Goal: Task Accomplishment & Management: Use online tool/utility

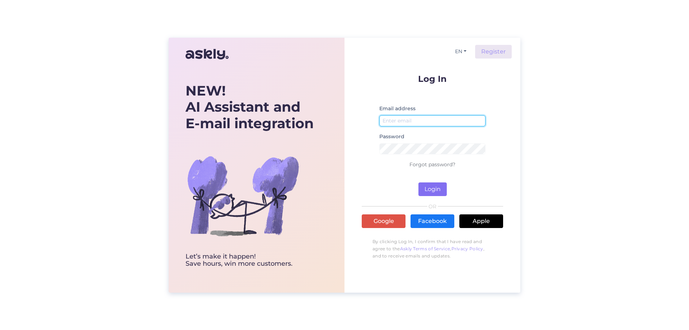
type input "[EMAIL_ADDRESS][DOMAIN_NAME]"
click at [432, 194] on button "Login" at bounding box center [432, 189] width 28 height 14
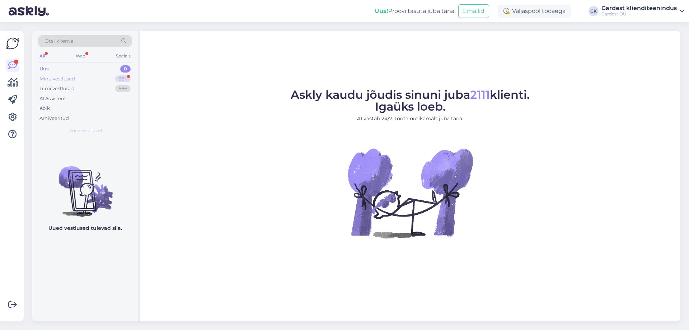
click at [65, 78] on div "Minu vestlused" at bounding box center [57, 78] width 36 height 7
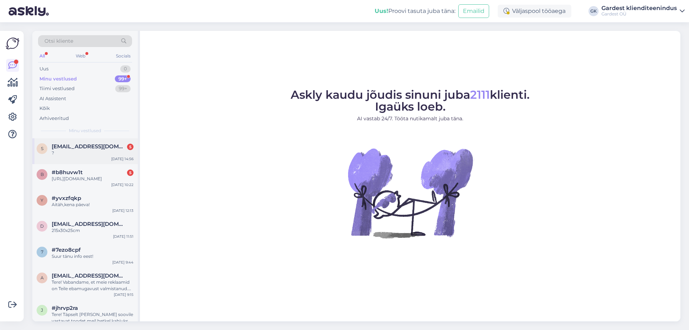
click at [79, 145] on span "[EMAIL_ADDRESS][DOMAIN_NAME]" at bounding box center [89, 146] width 75 height 6
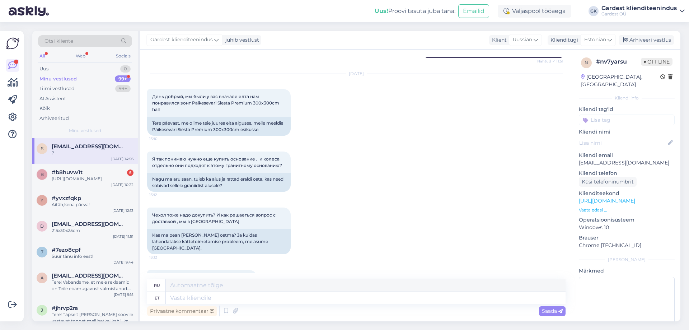
scroll to position [182, 0]
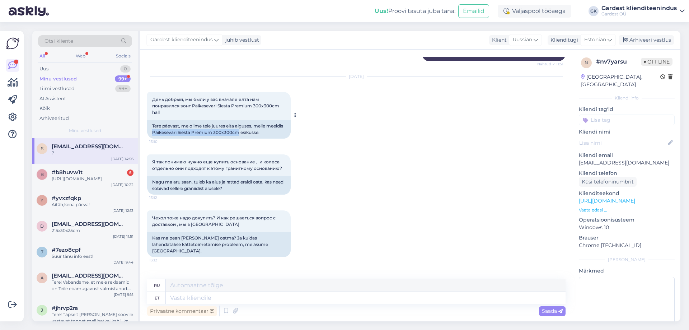
drag, startPoint x: 171, startPoint y: 132, endPoint x: 256, endPoint y: 132, distance: 85.0
click at [256, 132] on div "Tere päevast, me olime teie juures elta alguses, meile meeldis Päikesevari Sies…" at bounding box center [219, 129] width 144 height 19
copy div "Päikesevari Siesta Premium 300x300cm"
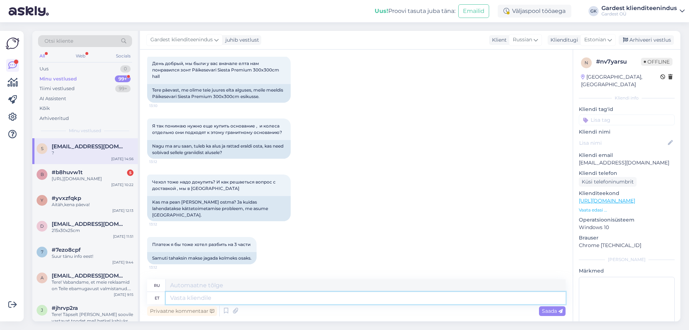
click at [215, 299] on textarea at bounding box center [366, 298] width 400 height 12
type textarea "Tere"
type textarea "Привет"
type textarea "Tere!"
type textarea "Привет!"
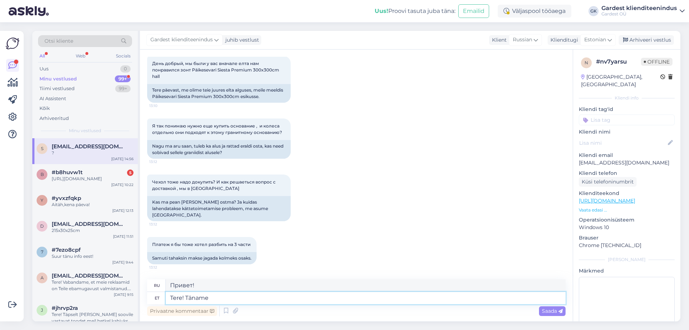
type textarea "Tere! Täname"
type textarea "Привет! [GEOGRAPHIC_DATA]."
type textarea "Tere! Täname huvi tu"
type textarea "Здравствуйте! Спасибо за ваш интерес."
type textarea "Tere! Täname huvi tundmast ja"
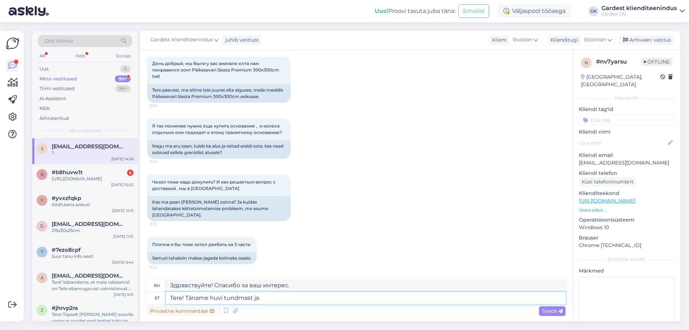
type textarea "Здравствуйте! Спасибо за ваш интерес и"
type textarea "Tere! Täname huvi tundmast ja vabandame v"
type textarea "Здравствуйте! Благодарим вас за интерес и приносим извинения."
type textarea "Tere! Täname huvi tundmast ja vabandame viivituse"
type textarea "Здравствуйте! Благодарим за интерес и извините за задержку."
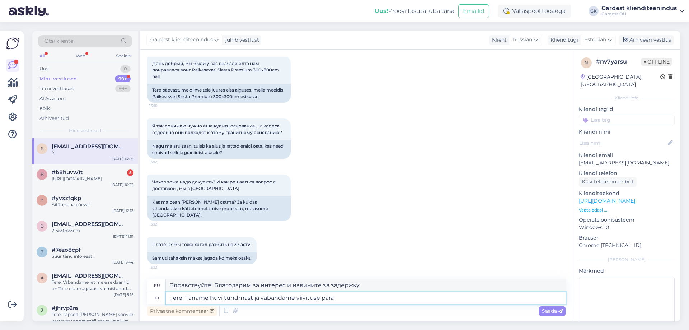
type textarea "Tere! Täname huvi tundmast ja vabandame viivituse pärat"
type textarea "Здравствуйте! Благодарим за интерес и приносим извинения за задержку."
type textarea "Tere! Täname huvi tundmast ja vabandame viivituse pärast!"
type textarea "Здравствуйте! Благодарим за интерес и приносим извинения за задержку!"
type textarea "Tere! Täname huvi tundmast ja vabandame viivituse pärast! Nimetatud tooteid"
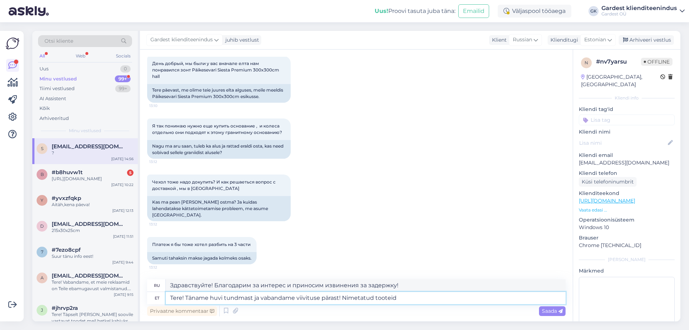
type textarea "Здравствуйте! Благодарим за интерес и приносим извинения за задержку! Вопрос о …"
type textarea "Tere! Täname huvi tundmast ja vabandame viivituse pärast! Nimetatud tooteid o"
type textarea "Здравствуйте! Благодарим за интерес и приносим извинения за задержку! Названия …"
type textarea "Tere! Täname huvi tundmast ja vabandame viivituse pärast! Nimetatud tooteid on v"
type textarea "Здравствуйте! Благодарим за ваш интерес и приносим извинения за задержку! Указа…"
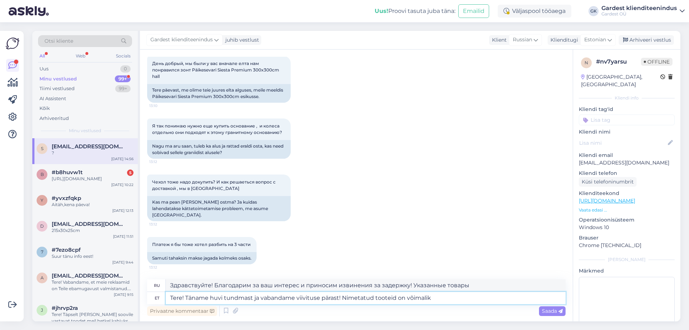
type textarea "Tere! Täname huvi tundmast ja vabandame viivituse pärast! Nimetatud tooteid on …"
type textarea "Здравствуйте! Благодарим за интерес и приносим извинения за задержку! Указанные…"
type textarea "Tere! Täname huvi tundmast ja vabandame viivituse pärast! Nimetatud tooteid on …"
type textarea "Здравствуйте! Благодарим за интерес и приносим извинения за задержку! Указанные…"
type textarea "Tere! Täname huvi tundmast ja vabandame viivituse pärast! Nimetatud tooteid on …"
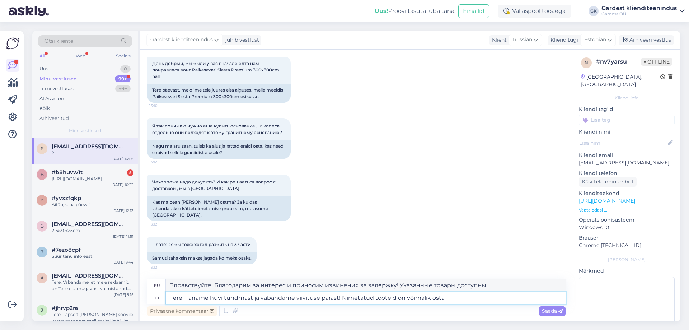
type textarea "Здравствуйте! Благодарим за интерес и приносим извинения за задержку! Перечисле…"
type textarea "Tere! Täname huvi tundmast ja vabandame viivituse pärast! Nimetatud tooteid on …"
type textarea "Здравствуйте! Благодарим за интерес и приносим извинения за задержку! Указанные…"
type textarea "Tere! Täname huvi tundmast ja vabandame viivituse pärast! Nimetatud tooteid on …"
type textarea "Здравствуйте! Благодарим за интерес и приносим извинения за задержку! Указанные…"
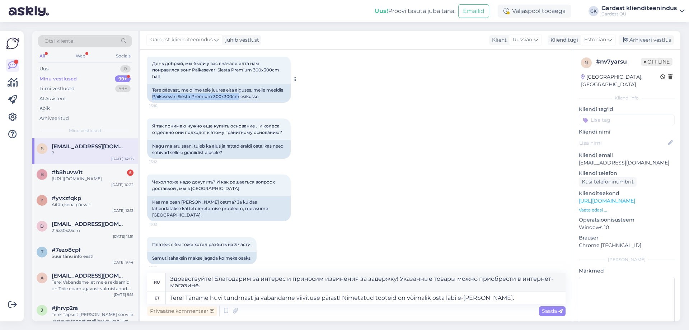
drag, startPoint x: 170, startPoint y: 95, endPoint x: 257, endPoint y: 96, distance: 86.5
click at [257, 96] on div "Tere päevast, me olime teie juures elta alguses, meile meeldis Päikesevari Sies…" at bounding box center [219, 93] width 144 height 19
copy div "Päikesevari Siesta Premium 300x300cm"
click at [485, 300] on textarea "Tere! Täname huvi tundmast ja vabandame viivituse pärast! Nimetatud tooteid on …" at bounding box center [366, 298] width 400 height 12
paste textarea "Päikesevari Siesta Premium 300x300cm"
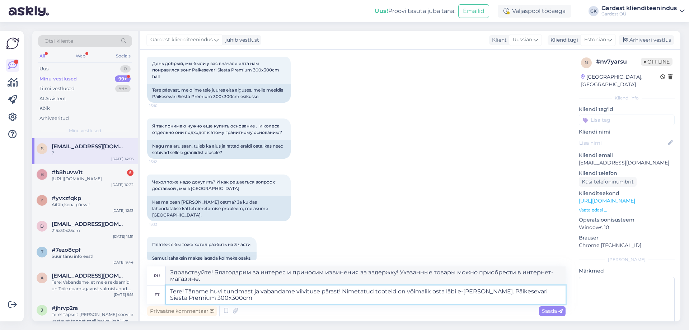
type textarea "Tere! Täname huvi tundmast ja vabandame viivituse pärast! Nimetatud tooteid on …"
type textarea "Здравствуйте! Благодарим за интерес и приносим извинения за задержку! Указанные…"
type textarea "Tere! Täname huvi tundmast ja vabandame viivituse pärast! Nimetatud tooteid on …"
type textarea "Здравствуйте! Благодарим за интерес и приносим извинения за задержку! Перечисле…"
type textarea "Tere! Täname huvi tundmast ja vabandame viivituse pärast! Nimetatud tooteid on …"
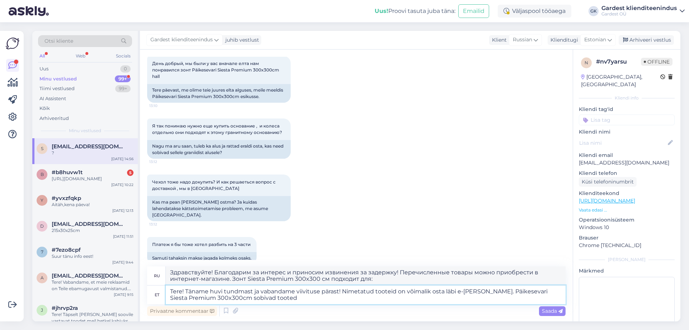
type textarea "Здравствуйте! Благодарим за интерес и приносим извинения за задержку! Перечисле…"
type textarea "Tere! Täname huvi tundmast ja vabandame viivituse pärast! Nimetatud tooteid on …"
type textarea "Здравствуйте! Благодарим за интерес и приносим извинения за задержку! Перечисле…"
type textarea "Tere! Täname huvi tundmast ja vabandame viivituse pärast! Nimetatud tooteid on …"
click at [553, 312] on span "Saada" at bounding box center [552, 311] width 21 height 6
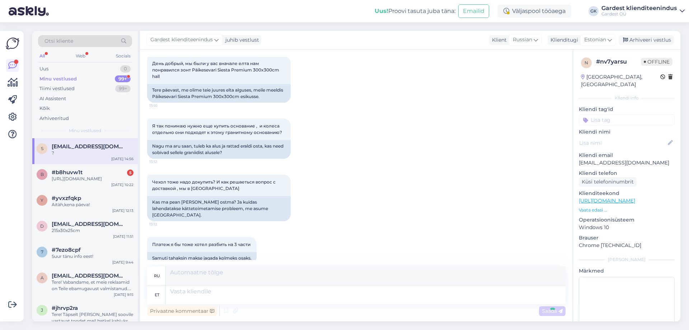
scroll to position [344, 0]
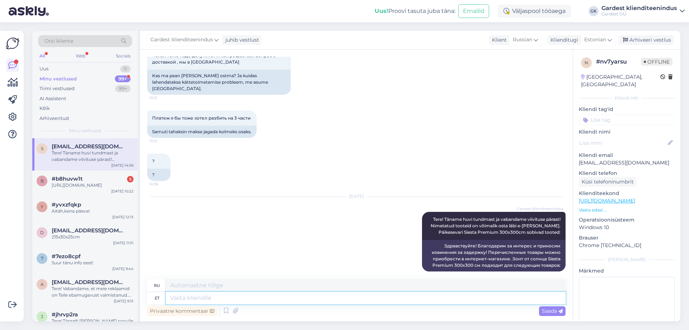
click at [352, 297] on textarea at bounding box center [366, 298] width 400 height 12
paste textarea "[URL][DOMAIN_NAME]"
type textarea "[URL][DOMAIN_NAME]"
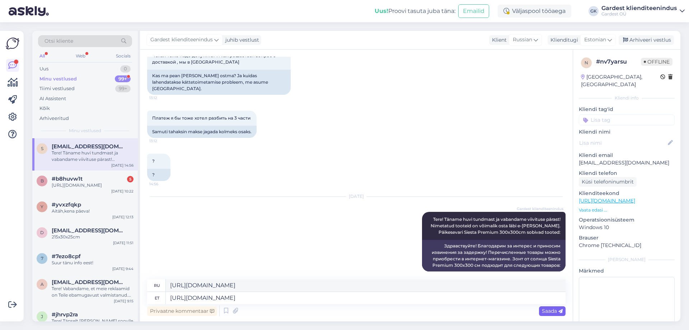
click at [559, 313] on icon at bounding box center [560, 311] width 4 height 4
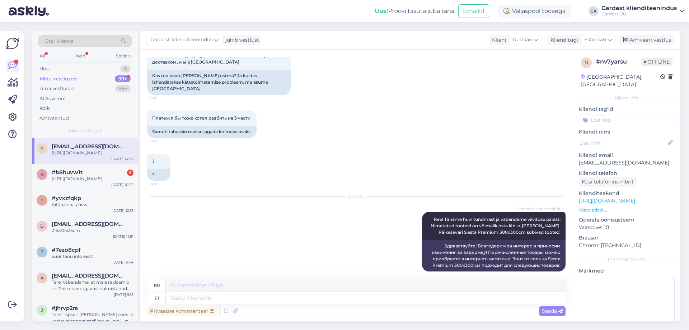
scroll to position [400, 0]
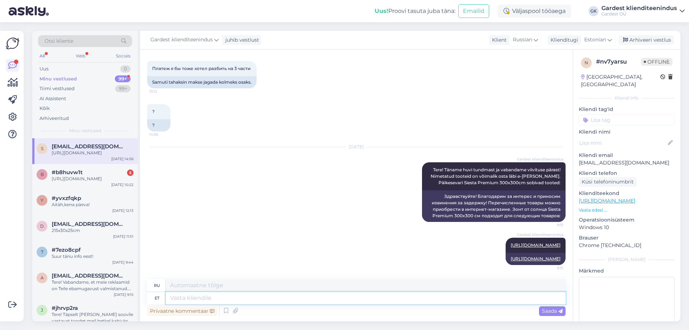
click at [374, 301] on textarea at bounding box center [366, 298] width 400 height 12
paste textarea "[URL][DOMAIN_NAME]"
type textarea "[URL][DOMAIN_NAME]"
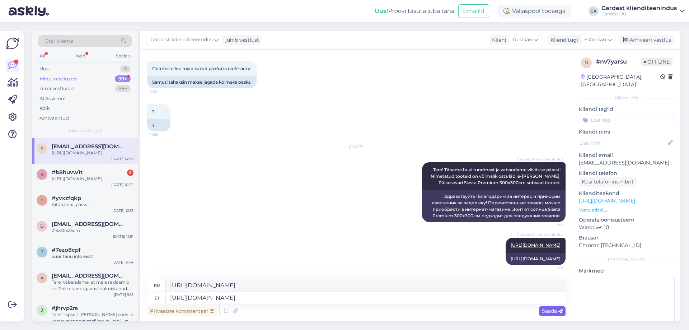
click at [563, 313] on div "Saada" at bounding box center [552, 311] width 27 height 10
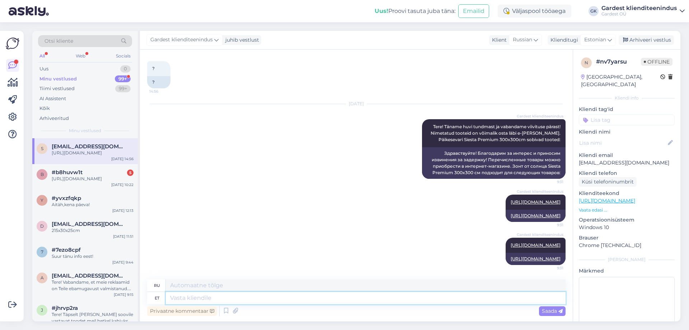
click at [322, 295] on textarea at bounding box center [366, 298] width 400 height 12
paste textarea "[URL][DOMAIN_NAME][PERSON_NAME]"
type textarea "[URL][DOMAIN_NAME][PERSON_NAME]"
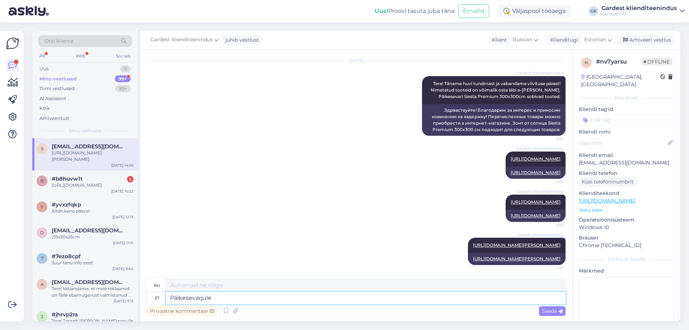
type textarea "Päikesevarjule"
type textarea "Для зонтика"
type textarea "Päikesevarjule soovitame"
type textarea "Мы рекомендуем зонтик."
type textarea "Päikeseva"
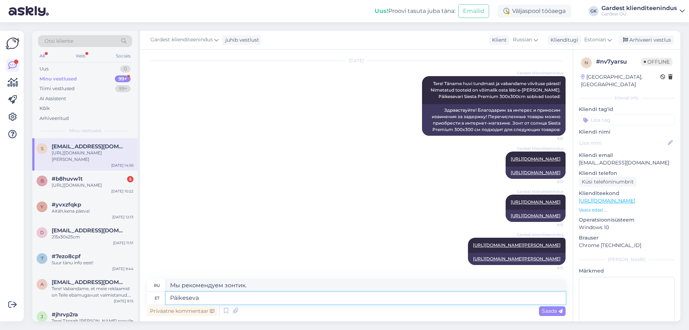
type textarea "Для зонтика"
type textarea "P"
type textarea "Päikesevarju"
type textarea "Зонт от солнца"
type textarea "Päikesevarjule"
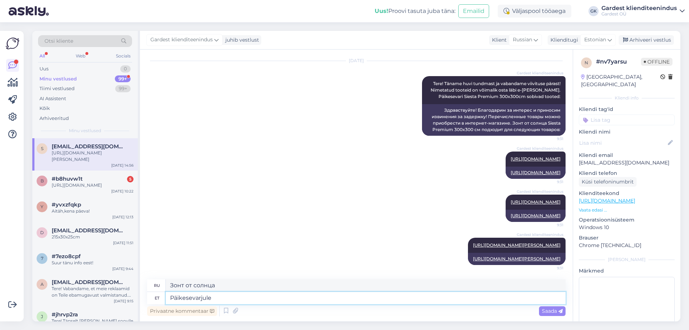
type textarea "Для зонтика"
type textarea "Päikesevarjuga ei"
type textarea "С зонтиком"
type textarea "Päikesevarjuga ei k"
type textarea "Нет солнцезащитного козырька"
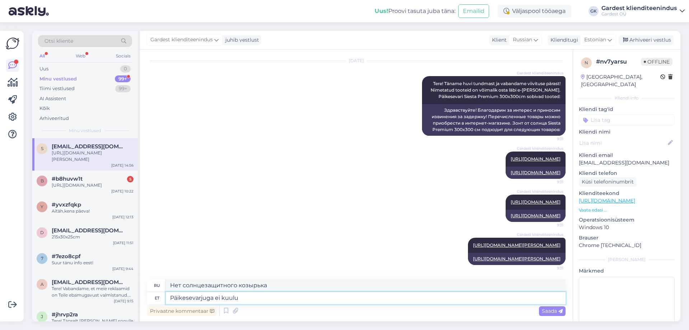
type textarea "Päikesevarjuga ei kuulu"
type textarea "В комплект не входит солнцезащитный козырек."
type textarea "Päikesevarjuga ei kuulu komplekti"
type textarea "Солнцезащитный козырек не входит в комплект."
type textarea "Päikesevarjuga ei kuulu komplekti rattad,"
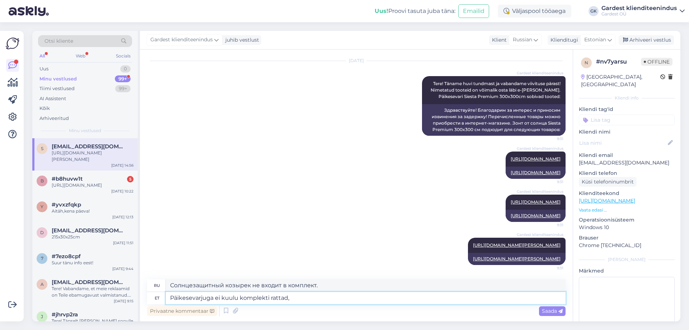
type textarea "Колеса в комплект солнцезащитного козырька не входят."
type textarea "Päikesevarjuga ei kuulu komplekti rattad,"
type textarea "Солнцезащитный козырек не оснащен колесами."
type textarea "Päikesevarjuga ei kuulu komplekti [GEOGRAPHIC_DATA], graniitalus j"
type textarea "В комплект солнцезащитного козырька не входят колеса и гранитное основание."
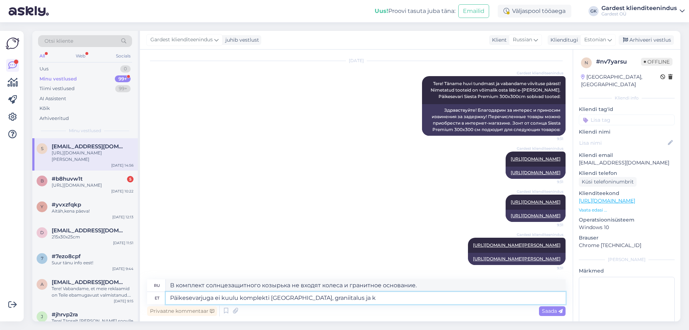
type textarea "Päikesevarjuga ei kuulu komplekti [GEOGRAPHIC_DATA], graniitalus ja ka"
type textarea "В комплект солнцезащитного козырька не входят колеса, гранитное основание и"
type textarea "Päikesevarjuga ei kuulu komplekti [GEOGRAPHIC_DATA], graniitalus ja [PERSON_NAM…"
type textarea "В комплект солнцезащитного навеса не входят колеса, гранитное основание и крышк…"
type textarea "Päikesevarjuga ei kuulu komplekti [GEOGRAPHIC_DATA], graniitalus ja [PERSON_NAM…"
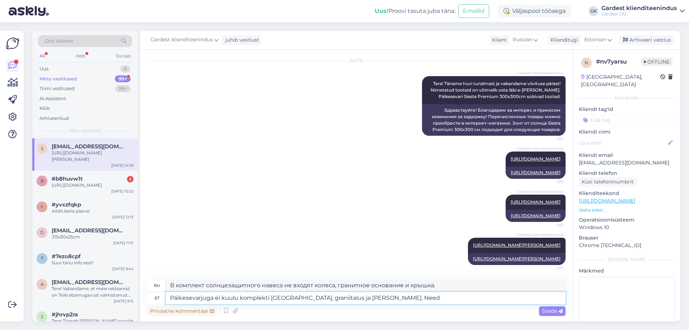
type textarea "В комплект солнцезащитного тента не входят колеса, гранитное основание и крышка."
type textarea "Päikesevarjuga ei kuulu komplekti [GEOGRAPHIC_DATA], graniitalus ja [PERSON_NAM…"
type textarea "В комплект солнцезащитного тента не входят колеса, гранитное основание и чехол.…"
type textarea "Päikesevarjuga ei kuulu komplekti [GEOGRAPHIC_DATA], graniitalus ja [PERSON_NAM…"
type textarea "В комплект солнцезащитного козырька не входят колёса, гранитное основание и кры…"
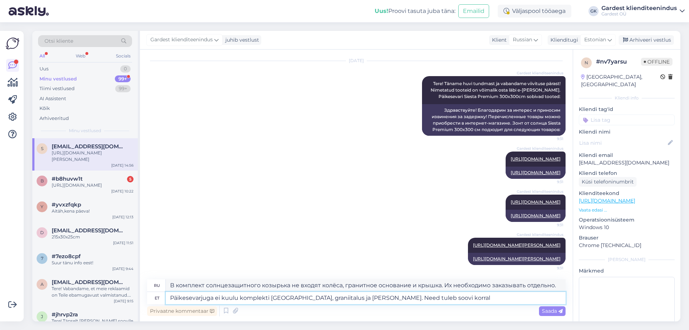
type textarea "Päikesevarjuga ei kuulu komplekti [GEOGRAPHIC_DATA], graniitalus ja [PERSON_NAM…"
type textarea "В комплект солнцезащитного тента не входят колёса, гранитное основание и чехол.…"
type textarea "Päikesevarjuga ei kuulu komplekti [GEOGRAPHIC_DATA], graniitalus ja [PERSON_NAM…"
type textarea "В комплект солнцезащитного козырька не входят колёса, гранитное основание и чех…"
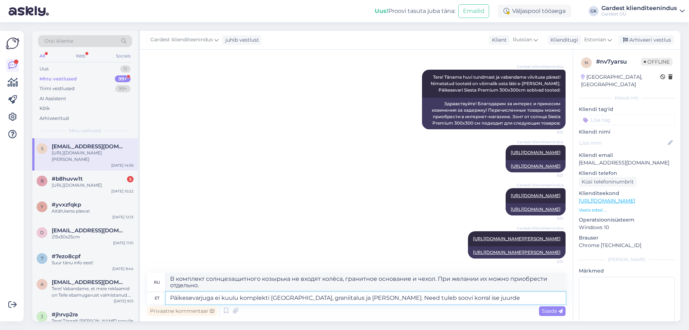
type textarea "Päikesevarjuga ei kuulu komplekti [GEOGRAPHIC_DATA], graniitalus ja [PERSON_NAM…"
type textarea "В комплект солнцезащитного тента не входят колёса, гранитное основание и чехол.…"
type textarea "Päikesevarjuga ei kuulu komplekti [GEOGRAPHIC_DATA], graniitalus ja [PERSON_NAM…"
type textarea "В комплект солнцезащитного тента не входят колёса, гранитное основание и чехол.…"
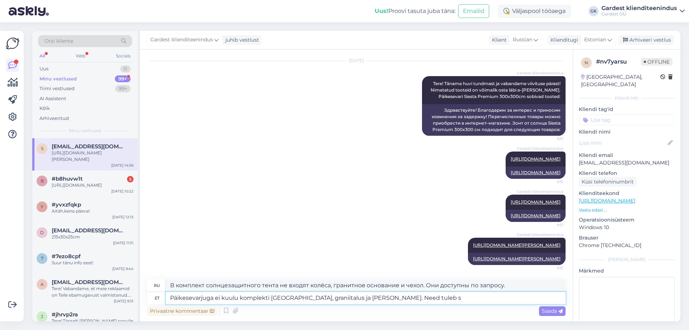
type textarea "Päikesevarjuga ei kuulu komplekti [GEOGRAPHIC_DATA], graniitalus ja [PERSON_NAM…"
type textarea "В комплект солнцезащитного козырька не входят колёса, гранитное основание и кры…"
type textarea "Päikesevarjuga ei kuulu komplekti [GEOGRAPHIC_DATA], graniitalus ja [PERSON_NAM…"
type textarea "В комплект солнцезащитного тента не входят колеса, гранитное основание и чехол.…"
type textarea "Päikesevarjuga ei kuulu komplekti [GEOGRAPHIC_DATA], graniitalus ja [PERSON_NAM…"
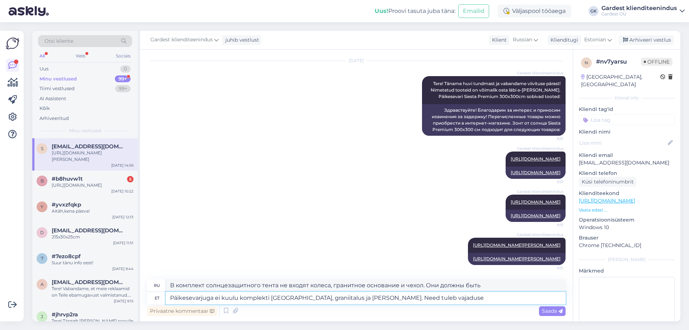
type textarea "В комплект солнцезащитного козырька не входят колёса, гранитное основание и кры…"
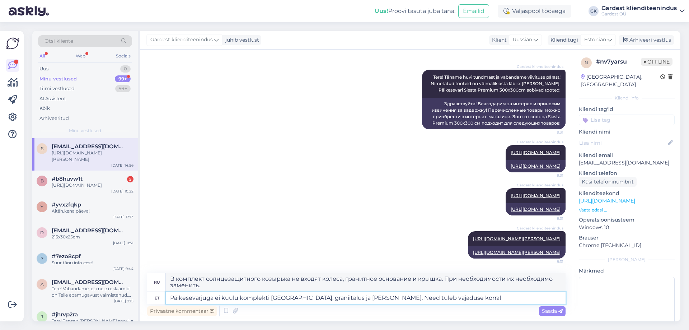
type textarea "Päikesevarjuga ei kuulu komplekti [GEOGRAPHIC_DATA], graniitalus ja [PERSON_NAM…"
type textarea "В комплект солнцезащитного козырька не входят колёса, гранитное основание и чех…"
type textarea "Päikesevarjuga ei kuulu komplekti [GEOGRAPHIC_DATA], graniitalus ja [PERSON_NAM…"
type textarea "В комплект солнцезащитного козырька не входят колёса, гранитное основание и чех…"
type textarea "Päikesevarjuga ei kuulu komplekti [GEOGRAPHIC_DATA], graniitalus ja [PERSON_NAM…"
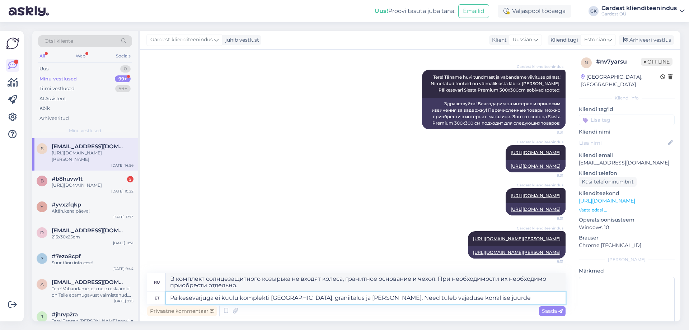
type textarea "В комплект солнцезащитного тента не входят колёса, гранитное основание и чехол.…"
type textarea "Päikesevarjuga ei kuulu komplekti [GEOGRAPHIC_DATA], graniitalus ja [PERSON_NAM…"
type textarea "В комплект солнцезащитного козырька не входят колёса, гранитное основание и чех…"
type textarea "Päikesevarjuga ei kuulu komplekti [GEOGRAPHIC_DATA], graniitalus ja [PERSON_NAM…"
type textarea "В комплект зонта не входят колёса, гранитное основание и чехол. При необходимос…"
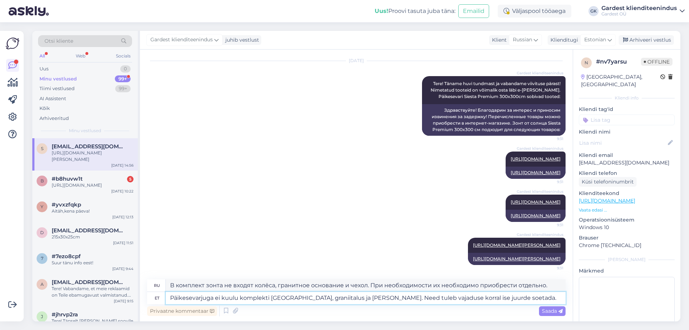
type textarea "Päikesevarjuga ei kuulu komplekti [GEOGRAPHIC_DATA], graniitalus ja [PERSON_NAM…"
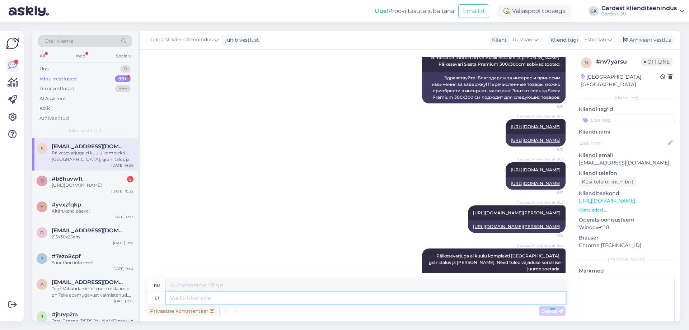
scroll to position [574, 0]
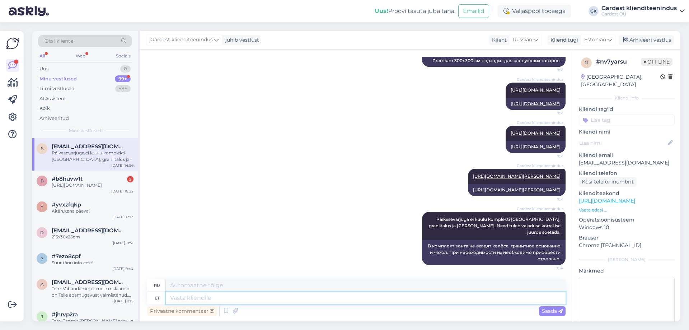
click at [494, 298] on textarea at bounding box center [366, 298] width 400 height 12
type textarea "Ostu v"
type textarea "Покупка"
type textarea "Ostu vormistades on"
type textarea "При совершении покупки"
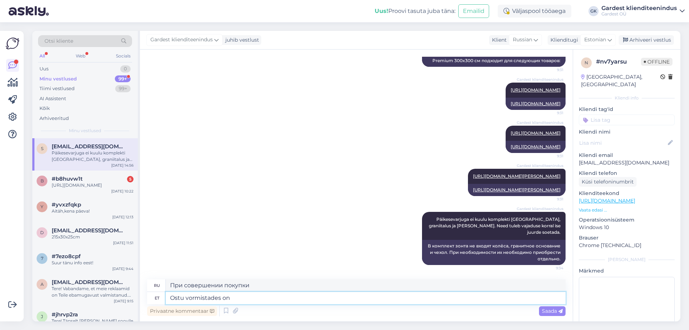
type textarea "Ostu vormistades on"
type textarea "Совершая покупку,"
type textarea "Ostu vormistades on võimalik"
type textarea "При завершении покупки возможно"
type textarea "Ostu vormistades on võimalik e-poes"
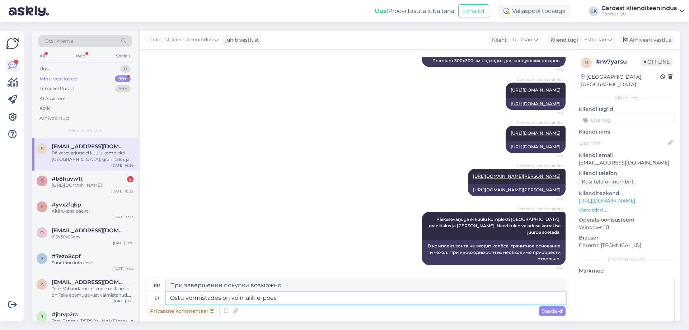
type textarea "При совершении покупки в интернет-магазине возможно"
type textarea "Ostu vormistades on võimalik e-poes valida ta"
type textarea "При совершении покупки вы можете выбрать в интернет-магазине"
type textarea "Ostu vormistades on võimalik e-poes valida tarneviis n"
type textarea "При оформлении покупки вы можете выбрать способ доставки в интернет-магазине."
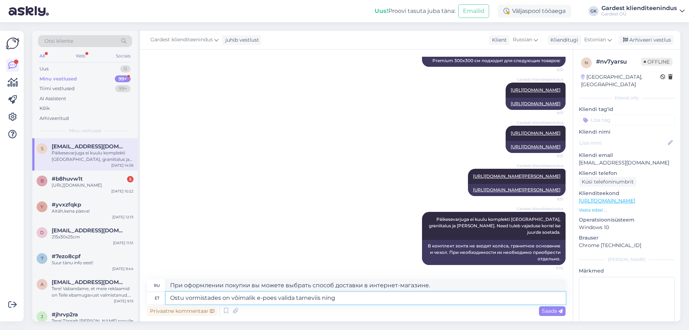
type textarea "Ostu vormistades on võimalik e-poes valida tarneviis ning"
type textarea "При оформлении покупки вы можете выбрать способ доставки в интернет-магазине и"
type textarea "Ostu vormistades on võimalik e-poes valida tarneviis"
type textarea "При оформлении покупки вы можете выбрать способ доставки в интернет-магазине."
type textarea "Ostu vormistades on võimalik e-poes valida tarneviisiks [PERSON_NAME], e"
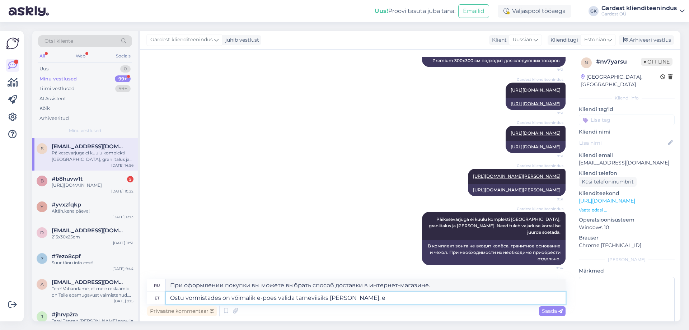
type textarea "При оформлении покупки в интернет-магазине вы можете выбрать курьерскую доставк…"
type textarea "Ostu vormistades on võimalik e-poes valida tarneviisiks [PERSON_NAME], et"
type textarea "При совершении покупки в интернет-магазине вы можете выбрать курьерскую доставк…"
type textarea "Ostu vormistades on võimalik e-poes valida tarneviisiks [PERSON_NAME], et me sa"
type textarea "При совершении покупки в интернет-магазине вы можете выбрать курьерскую доставк…"
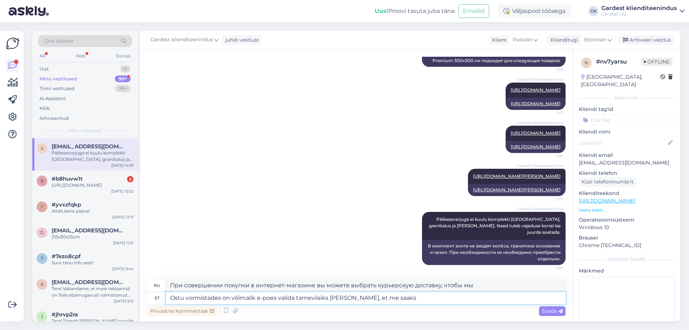
type textarea "Ostu vormistades on võimalik e-poes valida tarneviisiks [PERSON_NAME], et me sa…"
type textarea "При совершении покупки в интернет-магазине вы можете выбрать курьерскую доставк…"
type textarea "Ostu vormistades on võimalik e-poes valida tarneviisiks [PERSON_NAME], et me sa…"
type textarea "При совершении покупки в интернет-магазине вы можете выбрать курьерскую доставк…"
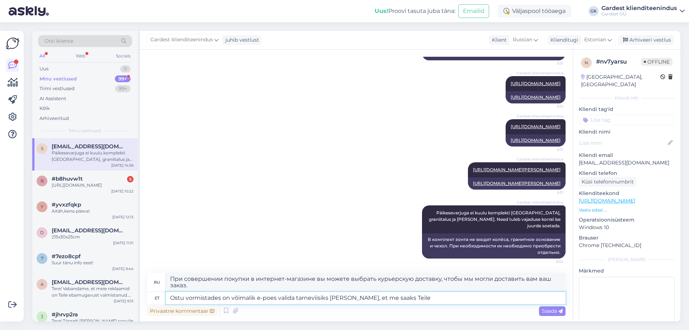
type textarea "Ostu vormistades on võimalik e-poes valida tarneviisiks [PERSON_NAME], et me sa…"
type textarea "При совершении покупки в интернет-магазине вы можете выбрать курьерскую доставк…"
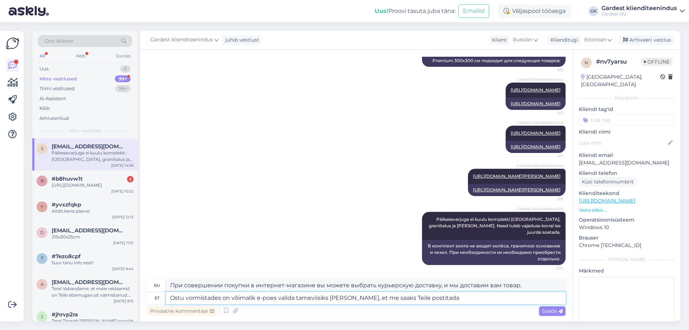
type textarea "Ostu vormistades on võimalik e-poes valida tarneviisiks [PERSON_NAME], et me sa…"
type textarea "При оформлении покупки вы можете выбрать курьерскую доставку в интернет-магазин…"
type textarea "Ostu vormistades on võimalik e-poes valida tarneviisiks [PERSON_NAME], et me sa…"
type textarea "При оформлении покупки вы можете выбрать курьерскую доставку в интернет-магазин…"
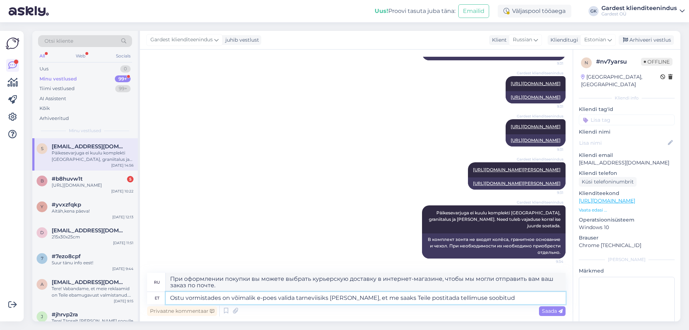
type textarea "Ostu vormistades on võimalik e-poes valida tarneviisiks [PERSON_NAME], et me sa…"
type textarea "При оформлении покупки вы можете выбрать курьерскую доставку в интернет-магазин…"
type textarea "Ostu vormistades on võimalik e-poes valida tarneviisiks [PERSON_NAME], et me sa…"
type textarea "При совершении покупки в интернет-магазине вы можете выбрать курьерскую доставк…"
type textarea "Ostu vormistades on võimalik e-poes valida tarneviisiks [PERSON_NAME], et me sa…"
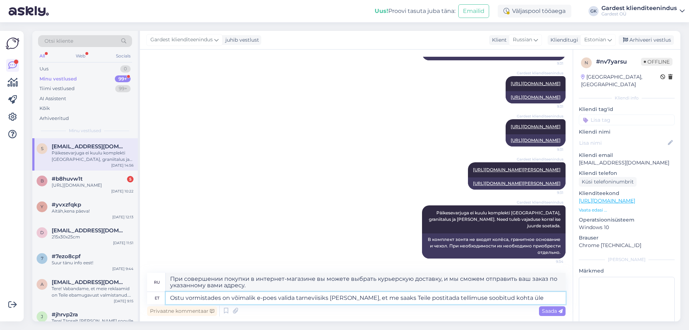
type textarea "При совершении покупки в интернет-магазине вы можете выбрать курьерскую доставк…"
type textarea "Ostu vormistades on võimalik e-poes valida tarneviisiks [PERSON_NAME], et me sa…"
type textarea "Можно ли при совершении покупки в интернет-магазине выбрать курьерскую доставку…"
type textarea "Ostu vormistades on võimalik e-poes valida tarneviisiks [PERSON_NAME], et me sa…"
type textarea "Можно ли при совершении покупки в интернет-магазине выбрать курьерскую доставку…"
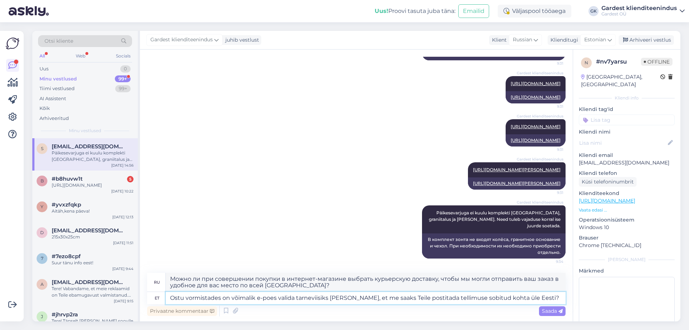
type textarea "Ostu vormistades on võimalik e-poes valida tarneviisiks [PERSON_NAME], et me sa…"
type textarea "Можно ли при совершении покупки в интернет-магазине выбрать курьерскую доставку…"
click at [466, 297] on textarea "Ostu vormistades on võimalik e-poes valida tarneviisiks [PERSON_NAME], et me sa…" at bounding box center [366, 298] width 400 height 12
click at [469, 298] on textarea "Ostu vormistades on võimalik e-poes valida tarneviisiks [PERSON_NAME], et me sa…" at bounding box center [366, 298] width 400 height 12
type textarea "Ostu vormistades on võimalik e-poes valida tarneviisiks [PERSON_NAME], et me sa…"
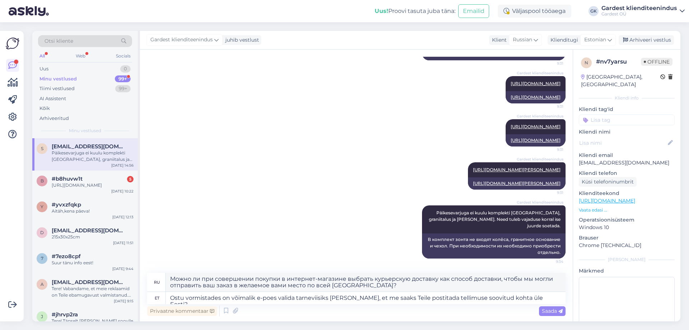
click at [566, 311] on div "Vestlus algas [DATE] Päikesevari Siesta Premium 300x300cm hall - здравствуте ес…" at bounding box center [356, 186] width 433 height 272
click at [563, 312] on div "Saada" at bounding box center [552, 311] width 27 height 10
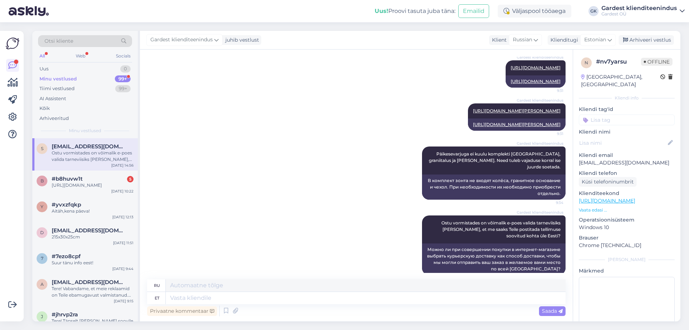
scroll to position [649, 0]
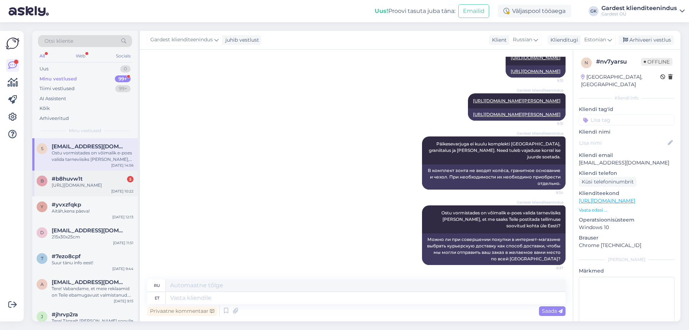
click at [79, 175] on div "b #b8huvw1t 5 [URL][DOMAIN_NAME] [DATE] 10:22" at bounding box center [84, 183] width 105 height 26
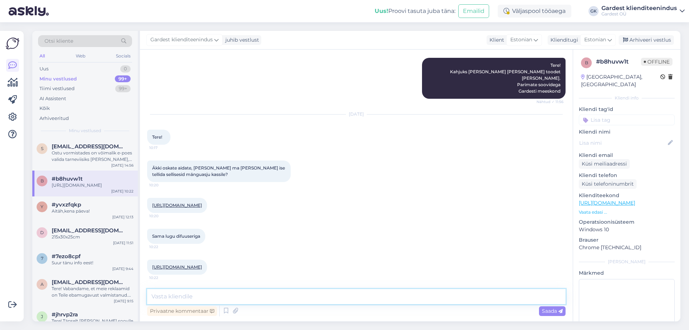
click at [258, 299] on textarea at bounding box center [356, 296] width 418 height 15
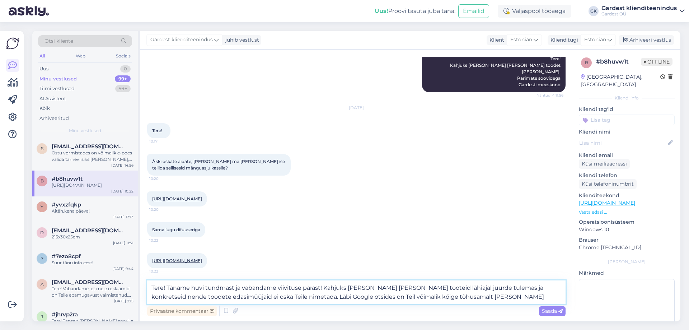
click at [424, 286] on textarea "Tere! Täname huvi tundmast ja vabandame viivituse pärast! Kahjuks [PERSON_NAME]…" at bounding box center [356, 292] width 418 height 24
click at [425, 287] on textarea "Tere! Täname huvi tundmast ja vabandame viivituse pärast! Kahjuks [PERSON_NAME]…" at bounding box center [356, 292] width 418 height 24
click at [511, 288] on textarea "Tere! Täname huvi tundmast ja vabandame viivituse pärast! Kahjuks [PERSON_NAME]…" at bounding box center [356, 292] width 418 height 24
click at [510, 292] on textarea "Tere! Täname huvi tundmast ja vabandame viivituse pärast! Kahjuks [PERSON_NAME]…" at bounding box center [356, 292] width 418 height 24
click at [513, 286] on textarea "Tere! Täname huvi tundmast ja vabandame viivituse pärast! Kahjuks [PERSON_NAME]…" at bounding box center [356, 292] width 418 height 24
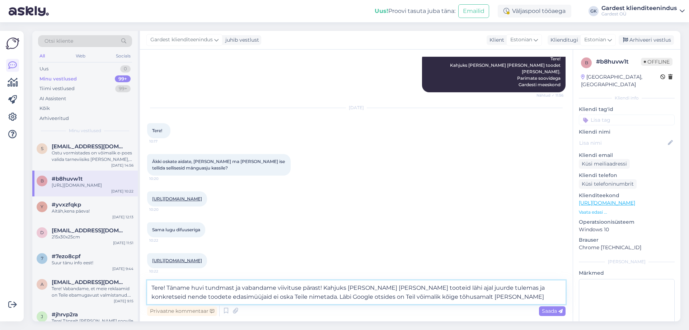
drag, startPoint x: 454, startPoint y: 296, endPoint x: 144, endPoint y: 285, distance: 310.2
click at [144, 285] on div "Vestlus algas [DATE] Tere, ostsin [PERSON_NAME] mänguasju kassile [URL][DOMAIN_…" at bounding box center [356, 186] width 433 height 272
paste textarea "Täname huvi tundmast ja vabandame vastuse viivituse pärast. Kahjuks ei [PERSON_…"
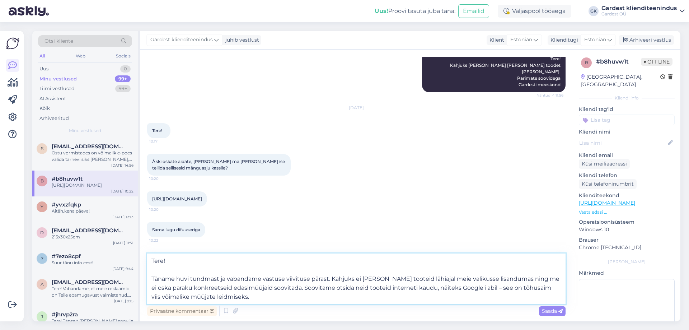
click at [169, 270] on textarea "Tere! Täname huvi tundmast ja vabandame vastuse viivituse pärast. Kahjuks ei [P…" at bounding box center [356, 278] width 418 height 51
click at [249, 296] on textarea "Tere! Täname huvi tundmast ja vabandame vastuse viivituse pärast. Kahjuks ei [P…" at bounding box center [356, 283] width 418 height 42
click at [227, 310] on icon at bounding box center [226, 310] width 9 height 11
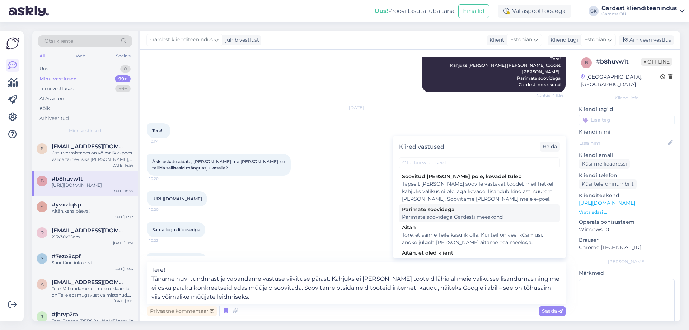
click at [457, 212] on div "Parimate soovidega" at bounding box center [479, 210] width 155 height 8
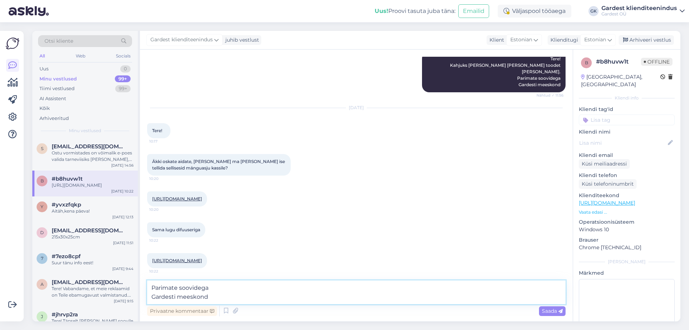
click at [151, 286] on textarea "Parimate soovidega Gardesti meeskond" at bounding box center [356, 292] width 418 height 24
paste textarea "Tere! Täname huvi tundmast ja vabandame vastuse viivituse pärast. Kahjuks ei [P…"
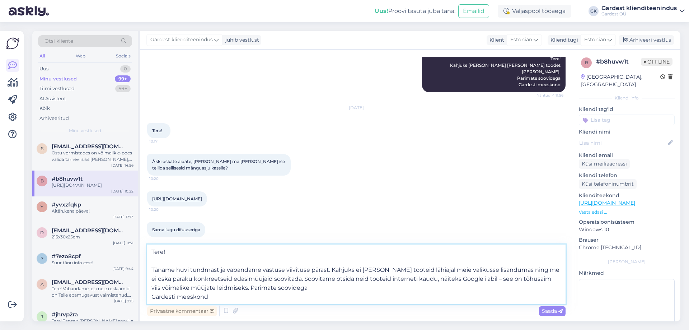
click at [155, 264] on textarea "Tere! Täname huvi tundmast ja vabandame vastuse viivituse pärast. Kahjuks ei [P…" at bounding box center [356, 274] width 418 height 60
drag, startPoint x: 507, startPoint y: 269, endPoint x: 474, endPoint y: 273, distance: 32.9
click at [474, 273] on textarea "Tere! Täname huvi tundmast ja vabandame vastuse viivituse pärast. Kahjuks ei [P…" at bounding box center [356, 278] width 418 height 51
click at [473, 269] on textarea "Tere! Täname huvi tundmast ja vabandame vastuse viivituse pärast. Kahjuks ei [P…" at bounding box center [356, 278] width 418 height 51
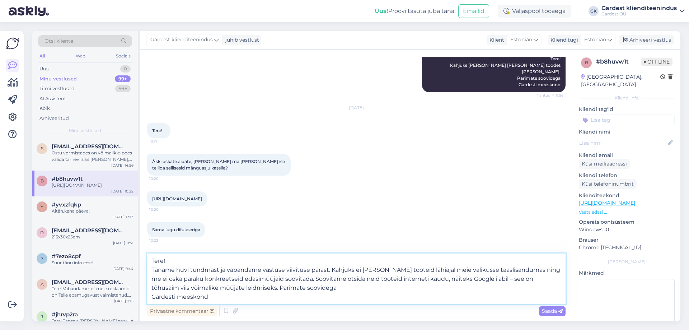
type textarea "Tere! Täname huvi tundmast ja vabandame vastuse viivituse pärast. Kahjuks ei [P…"
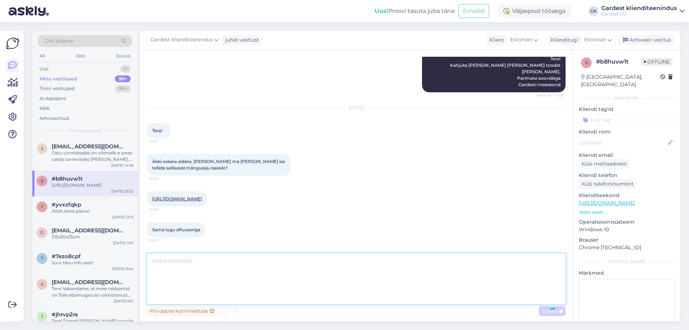
scroll to position [191, 0]
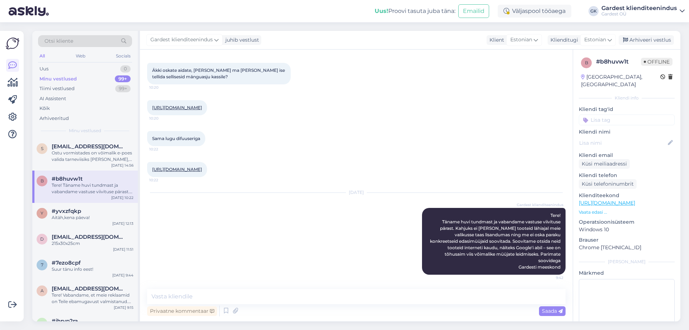
click at [60, 74] on div "Minu vestlused 99+" at bounding box center [85, 79] width 94 height 10
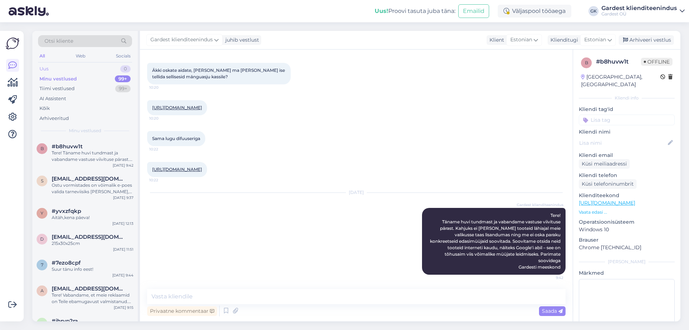
click at [61, 68] on div "Uus 0" at bounding box center [85, 69] width 94 height 10
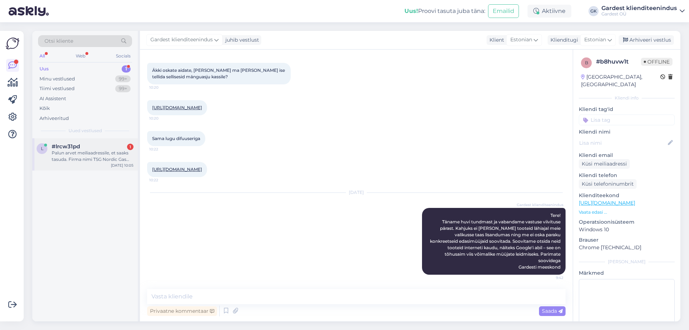
click at [84, 156] on div "Palun arvet meiliaadressile, et saaks tasuda. Firma nimi TSG Nordic Gas OÜ, [DO…" at bounding box center [93, 156] width 82 height 13
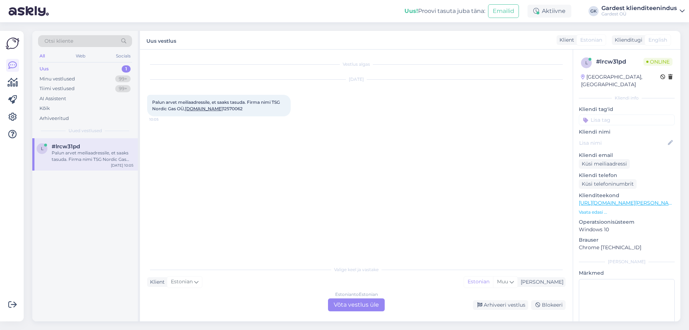
scroll to position [0, 0]
drag, startPoint x: 274, startPoint y: 101, endPoint x: 183, endPoint y: 107, distance: 91.4
click at [183, 107] on span "Palun arvet meiliaadressile, et saaks tasuda. Firma nimi TSG Nordic Gas OÜ, [DO…" at bounding box center [216, 105] width 129 height 12
copy span "TSG Nordic Gas OÜ"
click at [351, 308] on div "Estonian to Estonian Võta vestlus üle" at bounding box center [356, 304] width 57 height 13
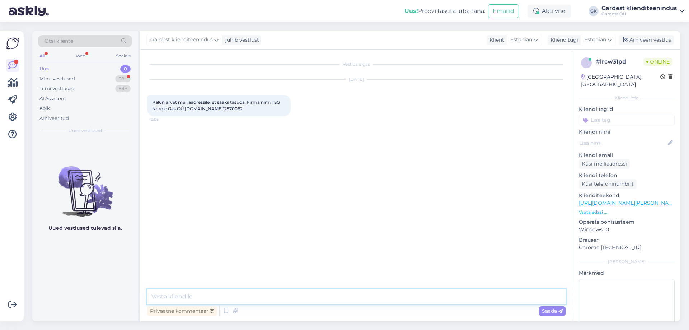
click at [244, 294] on textarea at bounding box center [356, 296] width 418 height 15
type textarea "Tere! Palun täpsustust, kas olete avaldanud soovi arvega osta ning kuhu olete o…"
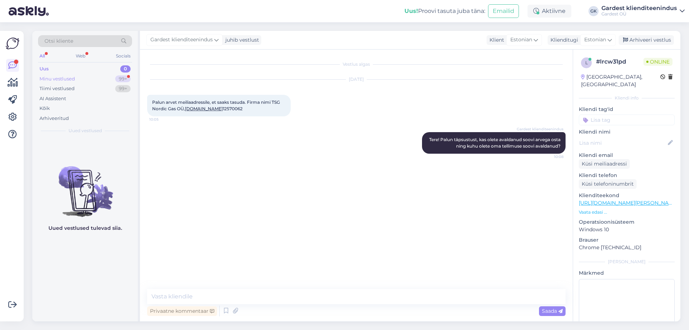
click at [60, 78] on div "Minu vestlused" at bounding box center [57, 78] width 36 height 7
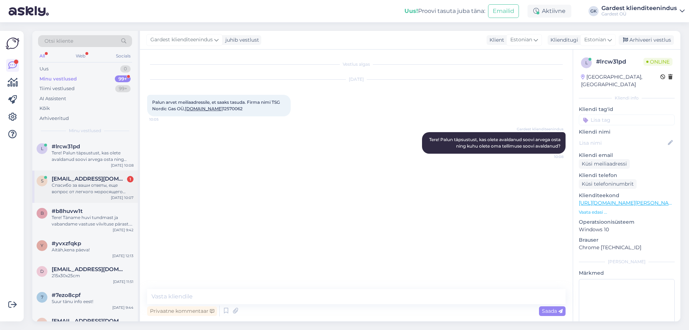
click at [81, 197] on div "s [EMAIL_ADDRESS][DOMAIN_NAME] 1 Спасибо за ваши ответы, еще вопрос от легкого …" at bounding box center [84, 186] width 105 height 32
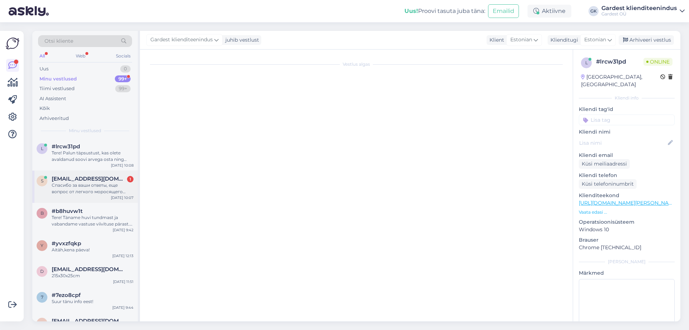
scroll to position [712, 0]
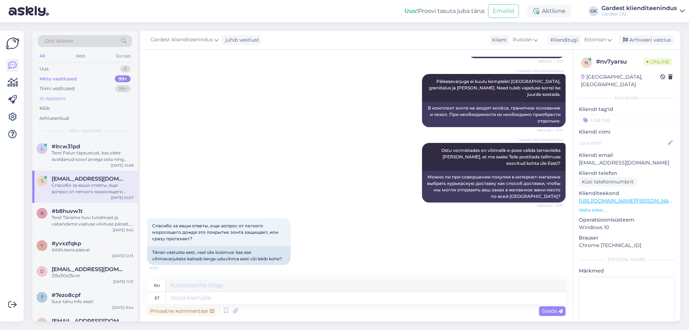
click at [80, 97] on div "AI Assistent" at bounding box center [85, 99] width 94 height 10
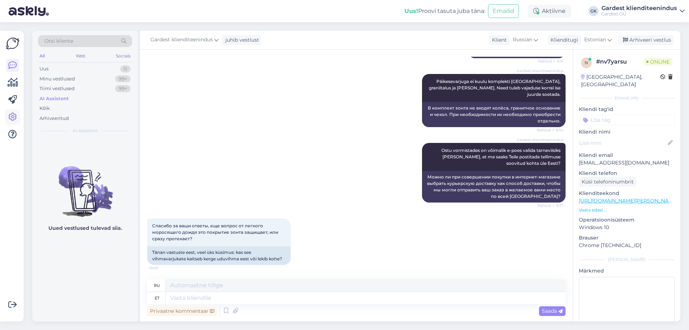
click at [18, 113] on link at bounding box center [12, 117] width 13 height 13
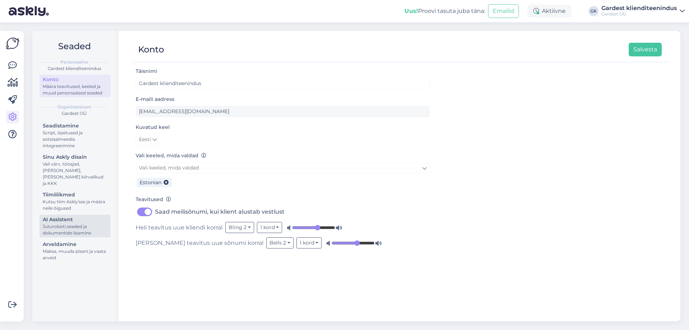
click at [55, 224] on div "Juturoboti seaded ja dokumentide lisamine" at bounding box center [75, 229] width 65 height 13
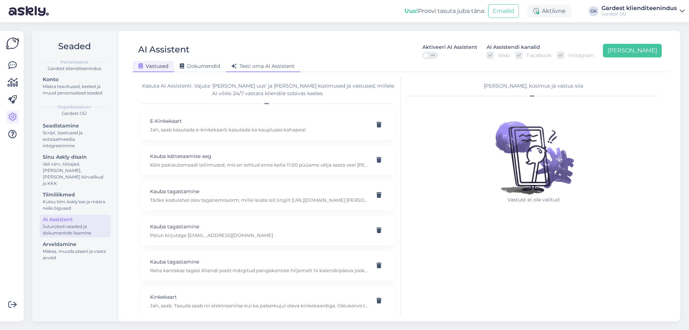
click at [255, 68] on span "Testi oma AI Assistent" at bounding box center [262, 66] width 63 height 6
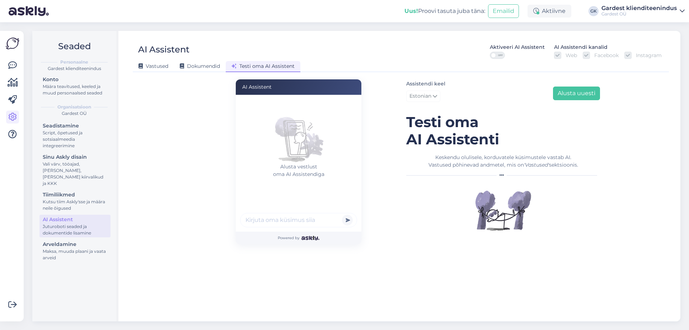
click at [270, 226] on input "text" at bounding box center [298, 220] width 117 height 14
type input "tere, kas kinkekaardiga saab ainult kauplusest osta?"
click at [342, 215] on button "submit" at bounding box center [347, 220] width 11 height 11
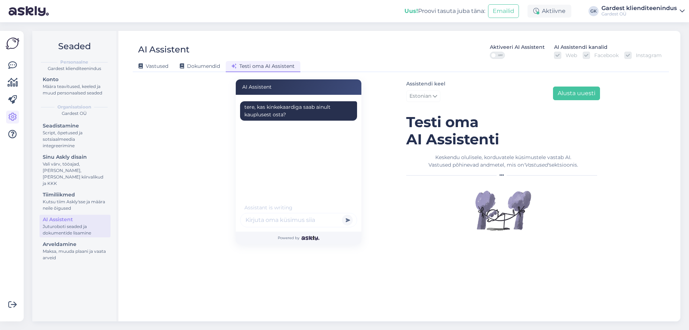
scroll to position [0, 0]
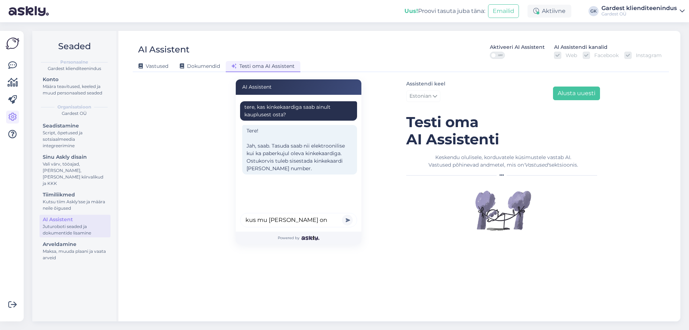
type input "kus mu [PERSON_NAME] on"
click at [342, 215] on button "submit" at bounding box center [347, 220] width 11 height 11
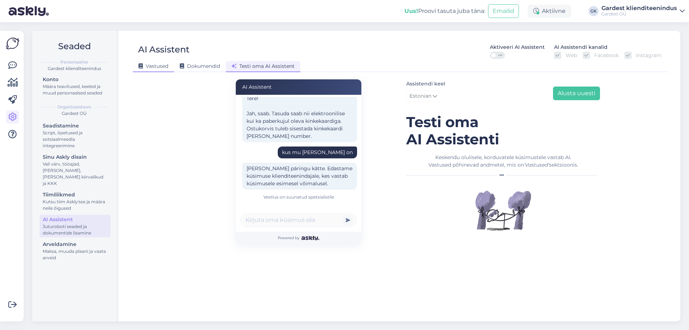
click at [154, 69] on span "Vastused" at bounding box center [154, 66] width 30 height 6
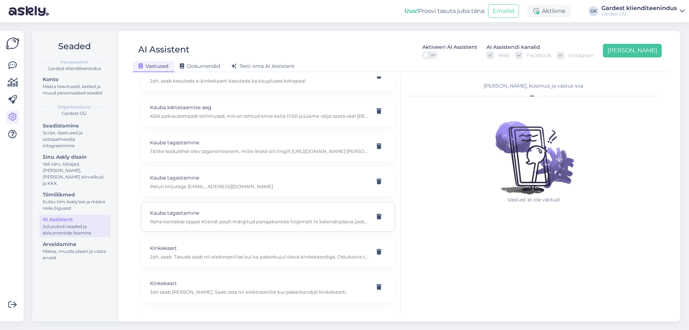
scroll to position [108, 0]
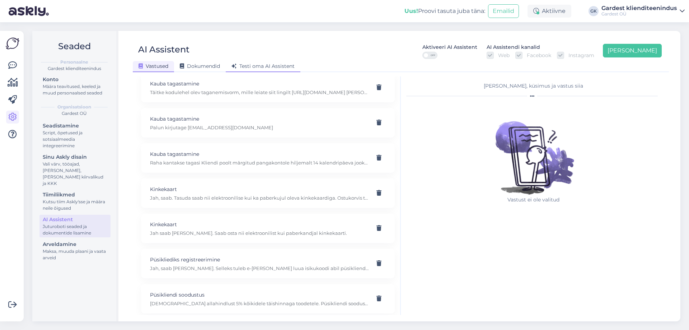
click at [258, 69] on span "Testi oma AI Assistent" at bounding box center [262, 66] width 63 height 6
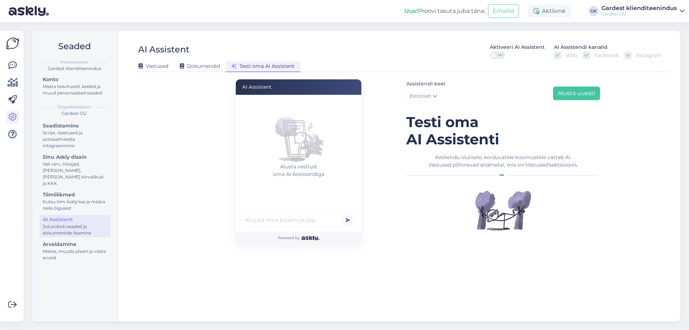
click at [276, 221] on input "text" at bounding box center [298, 220] width 117 height 14
type input "ostsin keskusest diivani, aga suurus ei sobi. kas saan tagastada"
click at [342, 215] on button "submit" at bounding box center [347, 220] width 11 height 11
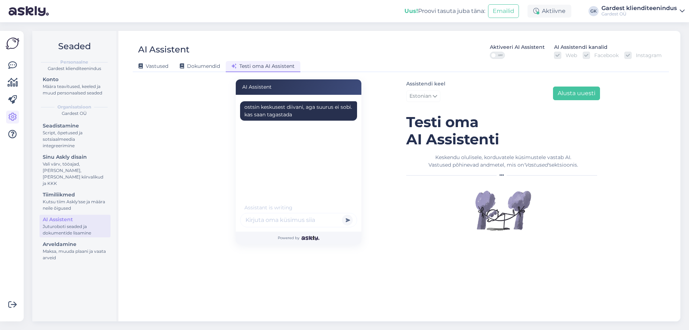
scroll to position [0, 0]
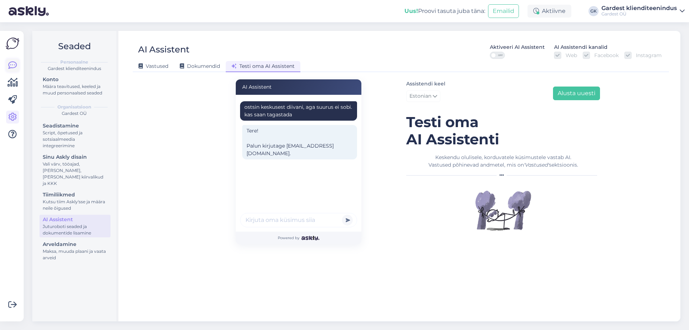
click at [9, 67] on icon at bounding box center [12, 65] width 9 height 9
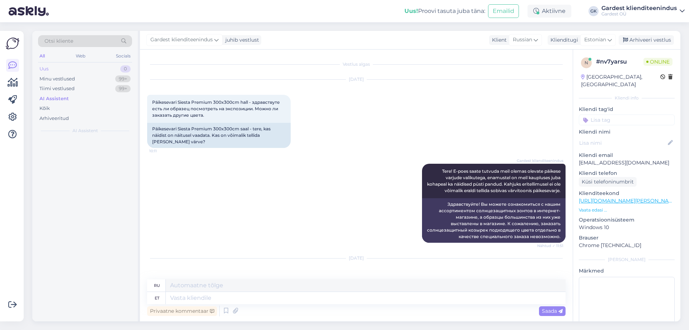
scroll to position [712, 0]
